Goal: Navigation & Orientation: Find specific page/section

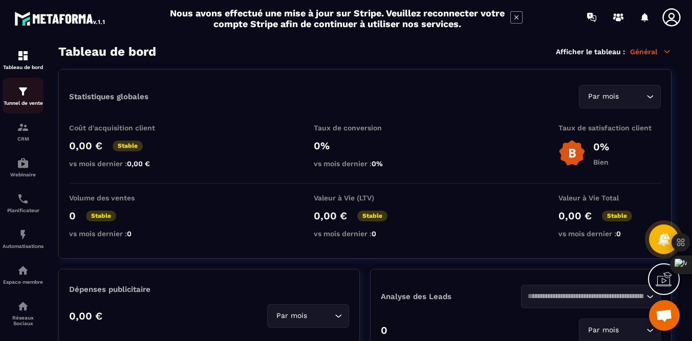
click at [27, 90] on img at bounding box center [23, 91] width 12 height 12
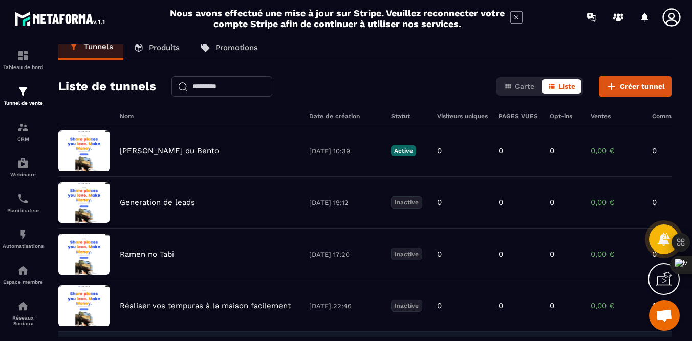
scroll to position [9, 0]
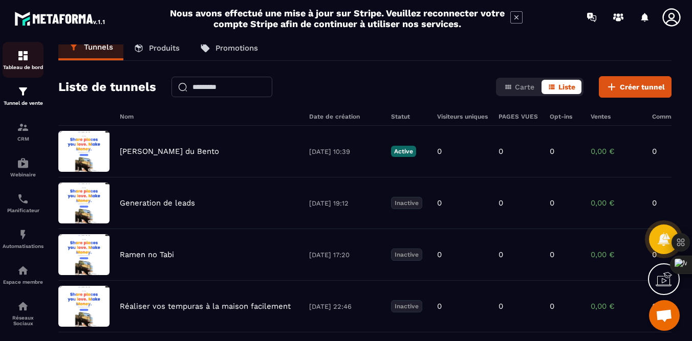
click at [23, 56] on img at bounding box center [23, 56] width 12 height 12
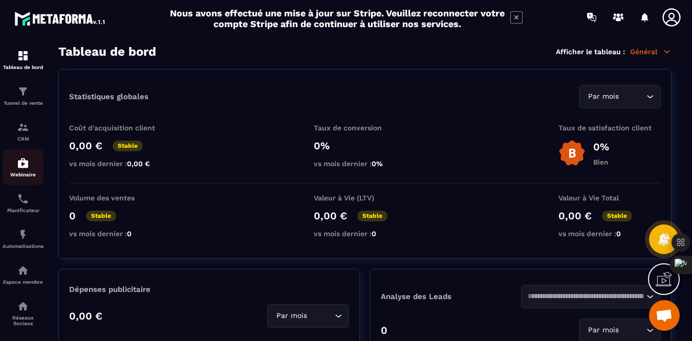
click at [29, 164] on img at bounding box center [23, 163] width 12 height 12
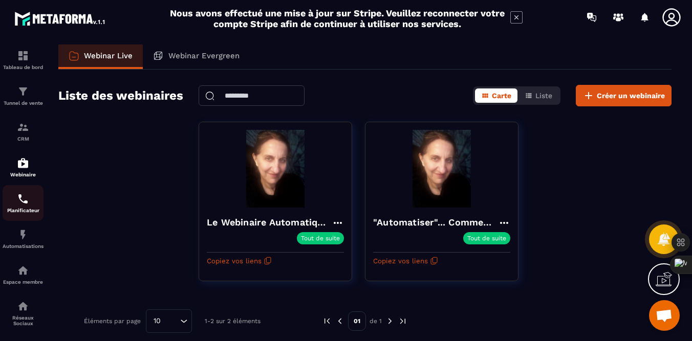
click at [24, 208] on div "Planificateur" at bounding box center [23, 203] width 41 height 20
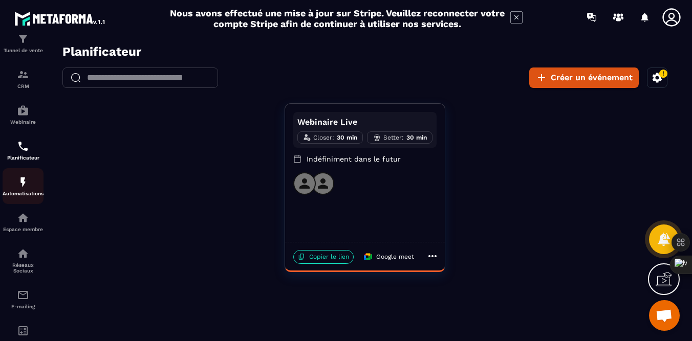
scroll to position [123, 0]
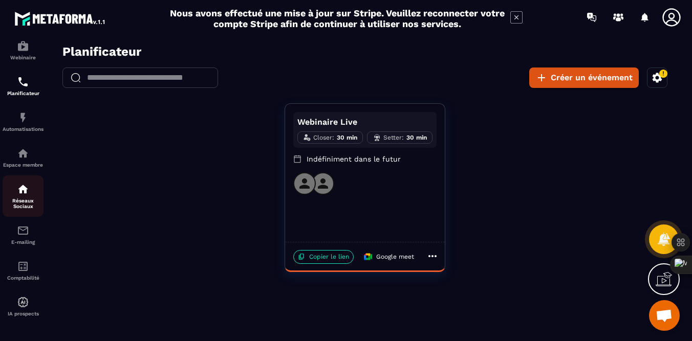
click at [23, 193] on div "Réseaux Sociaux" at bounding box center [23, 196] width 41 height 26
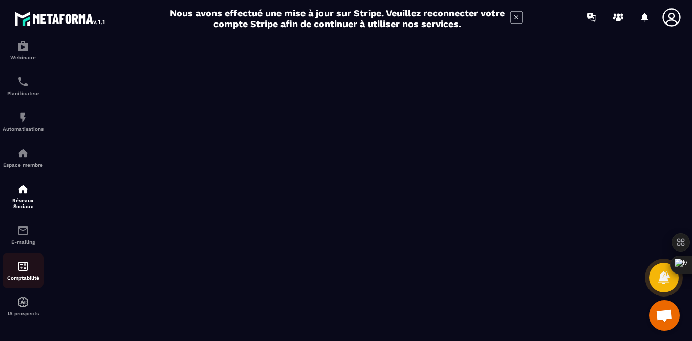
click at [26, 275] on p "Comptabilité" at bounding box center [23, 278] width 41 height 6
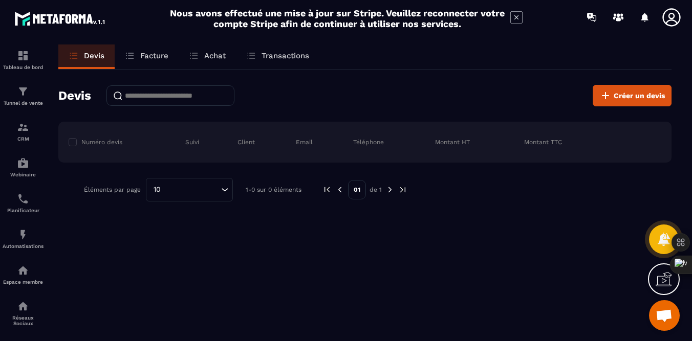
click at [663, 280] on icon at bounding box center [663, 279] width 16 height 16
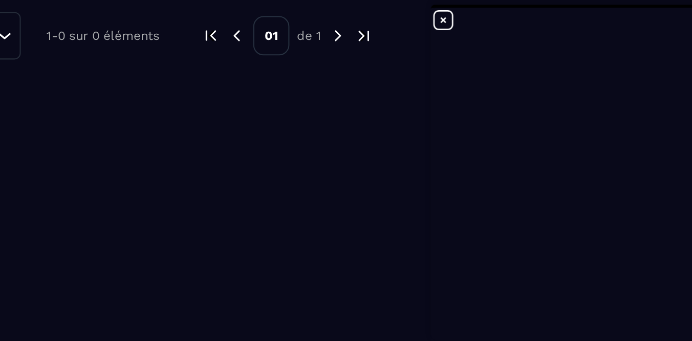
click at [443, 184] on icon at bounding box center [442, 182] width 12 height 12
